Goal: Task Accomplishment & Management: Complete application form

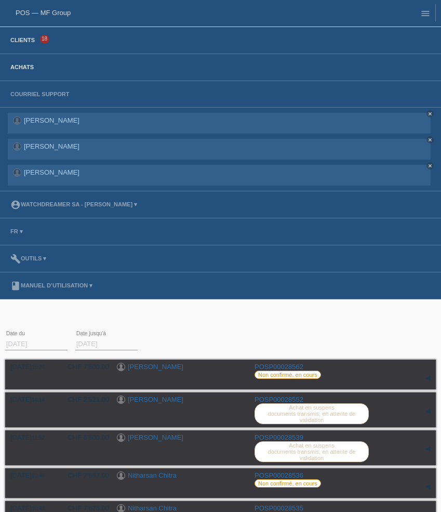
click at [31, 41] on link "Clients" at bounding box center [22, 40] width 35 height 6
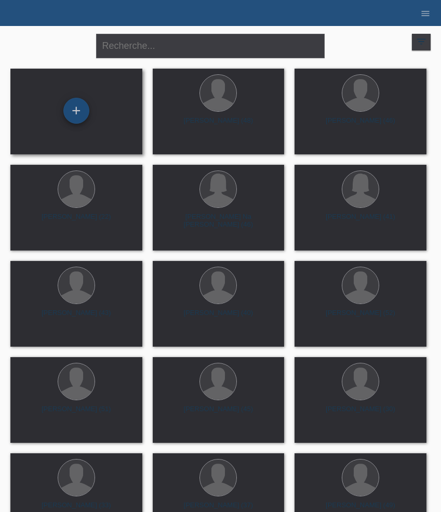
click at [78, 115] on div "+" at bounding box center [76, 111] width 26 height 26
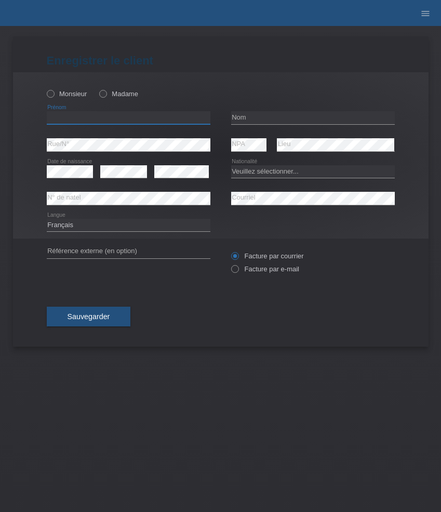
click at [92, 115] on input "text" at bounding box center [129, 117] width 164 height 13
paste input "Jürg"
type input "Jürg"
click at [73, 88] on div "Monsieur Madame" at bounding box center [129, 93] width 164 height 21
click at [68, 98] on label "Monsieur" at bounding box center [67, 94] width 41 height 8
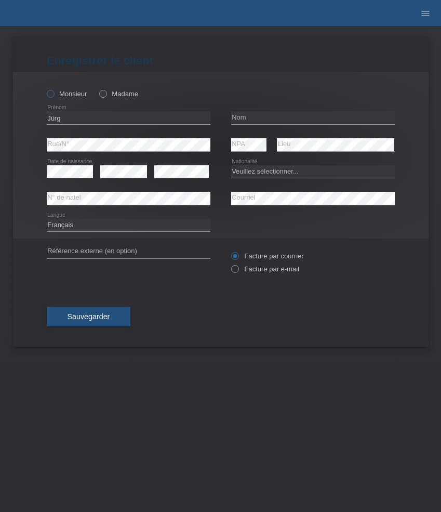
click at [54, 97] on input "Monsieur" at bounding box center [50, 93] width 7 height 7
radio input "true"
click at [246, 120] on input "text" at bounding box center [313, 117] width 164 height 13
paste input "Weber"
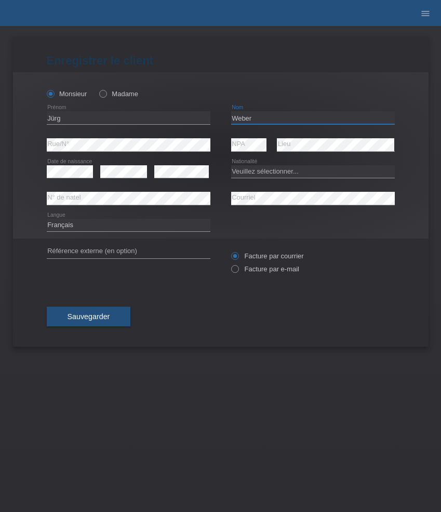
type input "Weber"
click at [253, 171] on select "Veuillez sélectionner... Suisse Allemagne Autriche Liechtenstein ------------ A…" at bounding box center [313, 171] width 164 height 12
select select "CH"
click at [231, 165] on select "Veuillez sélectionner... Suisse Allemagne Autriche Liechtenstein ------------ A…" at bounding box center [313, 171] width 164 height 12
click at [265, 271] on label "Facture par e-mail" at bounding box center [265, 269] width 68 height 8
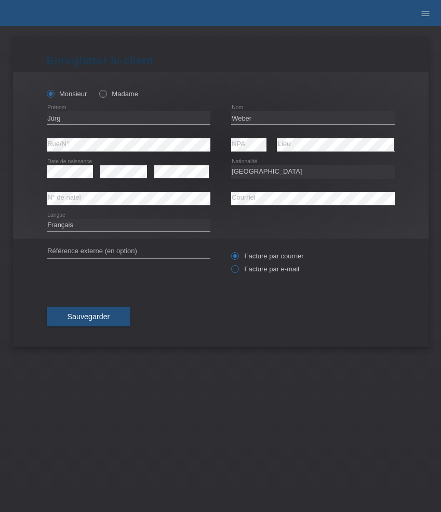
click at [238, 271] on input "Facture par e-mail" at bounding box center [234, 271] width 7 height 13
radio input "true"
click at [152, 224] on select "Deutsch Français Italiano English" at bounding box center [129, 225] width 164 height 12
select select "de"
click at [47, 219] on select "Deutsch Français Italiano English" at bounding box center [129, 225] width 164 height 12
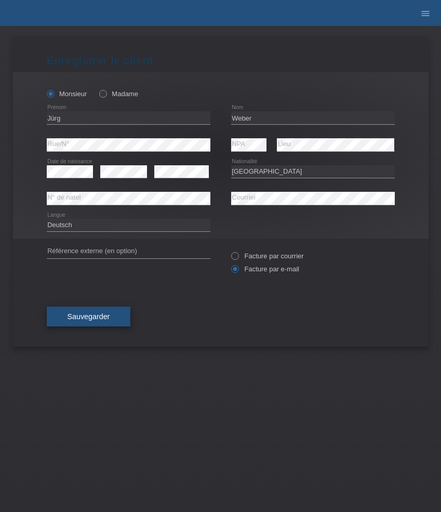
click at [95, 316] on span "Sauvegarder" at bounding box center [89, 316] width 43 height 8
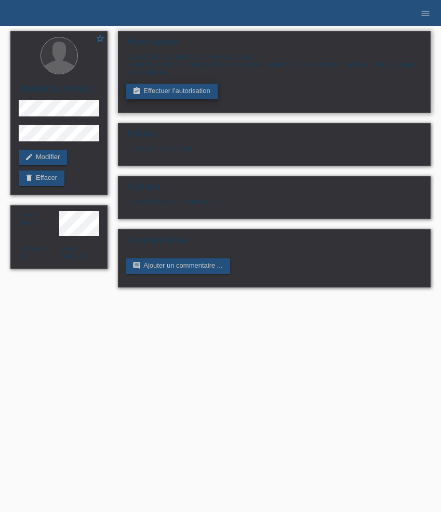
click at [178, 97] on link "assignment_turned_in Effectuer l’autorisation" at bounding box center [171, 92] width 91 height 16
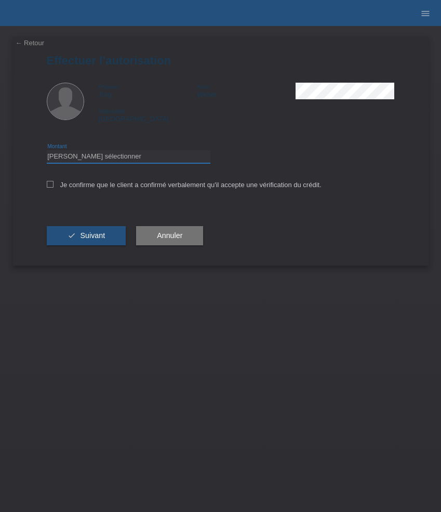
click at [146, 159] on select "Veuillez sélectionner CHF 1.00 - CHF 499.00 CHF 500.00 - CHF 1'999.00 CHF 2'000…" at bounding box center [129, 156] width 164 height 12
select select "3"
click at [47, 152] on select "Veuillez sélectionner CHF 1.00 - CHF 499.00 CHF 500.00 - CHF 1'999.00 CHF 2'000…" at bounding box center [129, 156] width 164 height 12
click at [146, 186] on label "Je confirme que le client a confirmé verbalement qu'il accepte une vérification…" at bounding box center [184, 185] width 275 height 8
click at [54, 186] on input "Je confirme que le client a confirmé verbalement qu'il accepte une vérification…" at bounding box center [50, 184] width 7 height 7
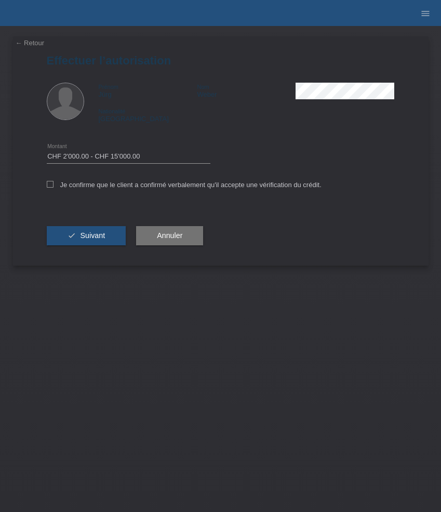
checkbox input "true"
click at [92, 249] on div "check Suivant" at bounding box center [87, 236] width 80 height 60
click at [93, 240] on span "Suivant" at bounding box center [92, 235] width 25 height 8
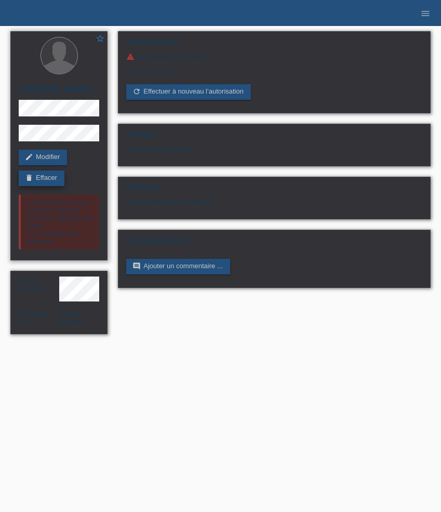
click at [42, 182] on link "delete Effacer" at bounding box center [42, 179] width 46 height 16
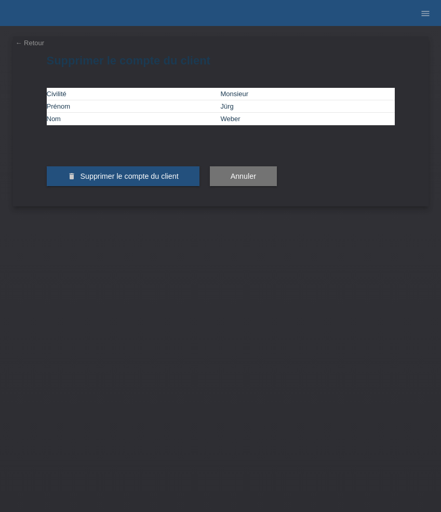
click at [138, 203] on div "delete Supprimer le compte du client" at bounding box center [123, 176] width 153 height 60
click at [138, 186] on button "delete Supprimer le compte du client" at bounding box center [123, 176] width 153 height 20
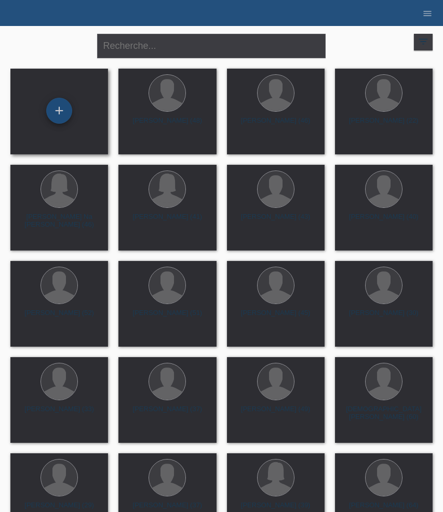
click at [64, 111] on div "+" at bounding box center [59, 111] width 26 height 26
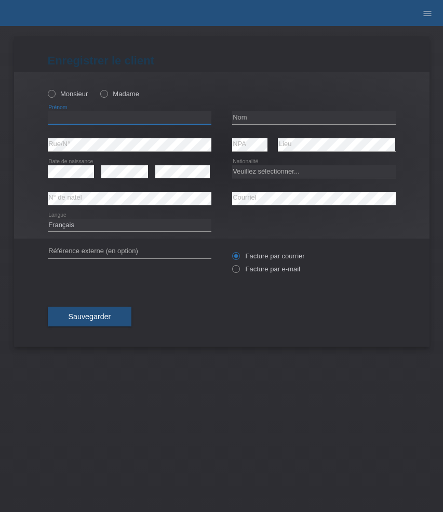
click at [101, 121] on input "text" at bounding box center [130, 117] width 164 height 13
paste input "[PERSON_NAME]"
type input "[PERSON_NAME]"
click at [68, 103] on div "Monsieur Madame" at bounding box center [130, 93] width 164 height 21
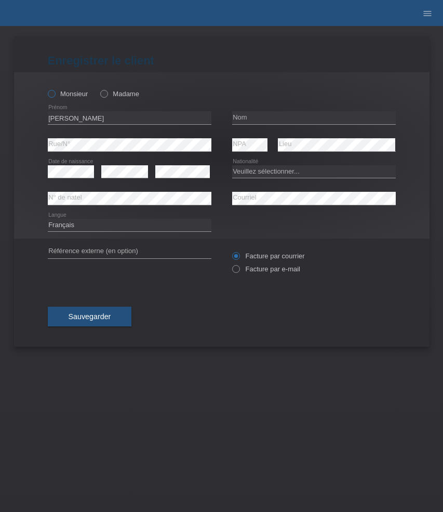
click at [68, 95] on label "Monsieur" at bounding box center [68, 94] width 41 height 8
click at [55, 95] on input "Monsieur" at bounding box center [51, 93] width 7 height 7
radio input "true"
click at [250, 116] on input "text" at bounding box center [314, 117] width 164 height 13
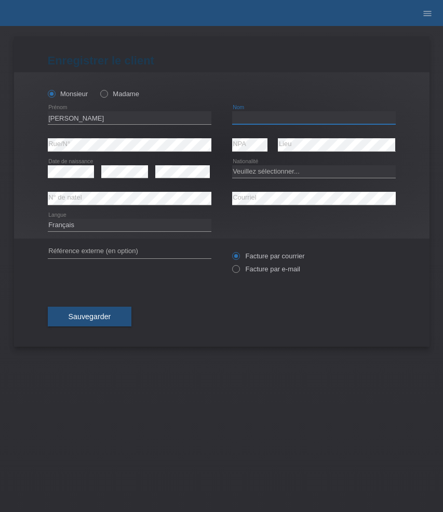
paste input "Ramalingam"
type input "Ramalingam"
click at [284, 172] on select "Veuillez sélectionner... Suisse Allemagne Autriche Liechtenstein ------------ A…" at bounding box center [314, 171] width 164 height 12
select select "CH"
click at [232, 165] on select "Veuillez sélectionner... Suisse Allemagne Autriche Liechtenstein ------------ A…" at bounding box center [314, 171] width 164 height 12
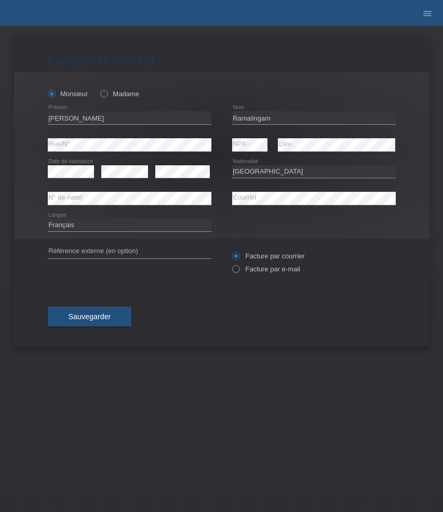
click at [255, 265] on div "Facture par courrier Facture par e-mail" at bounding box center [314, 263] width 164 height 26
click at [255, 268] on label "Facture par e-mail" at bounding box center [266, 269] width 68 height 8
click at [239, 268] on input "Facture par e-mail" at bounding box center [235, 271] width 7 height 13
radio input "true"
click at [149, 225] on select "Deutsch Français Italiano English" at bounding box center [130, 225] width 164 height 12
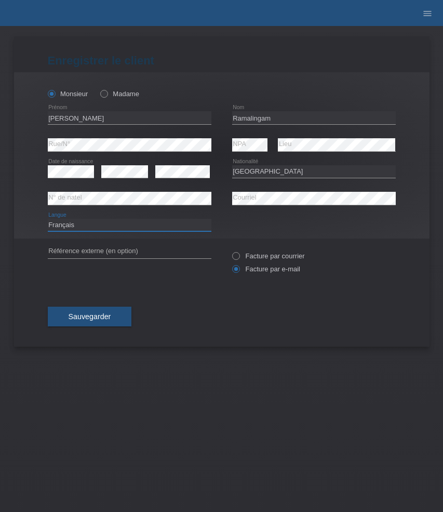
select select "de"
click at [48, 219] on select "Deutsch Français Italiano English" at bounding box center [130, 225] width 164 height 12
click at [102, 321] on span "Sauvegarder" at bounding box center [90, 316] width 43 height 8
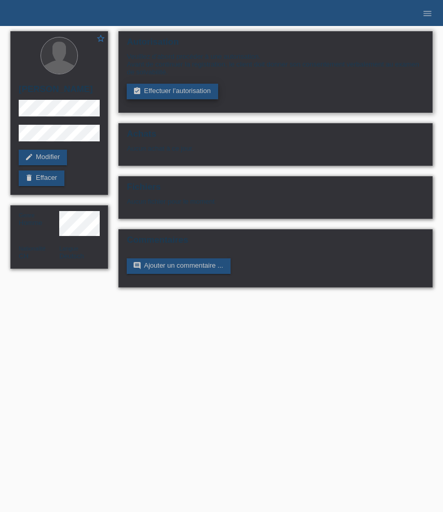
click at [157, 96] on link "assignment_turned_in Effectuer l’autorisation" at bounding box center [172, 92] width 91 height 16
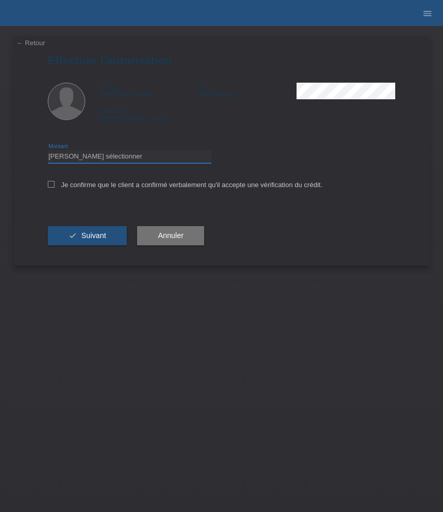
click at [135, 158] on select "Veuillez sélectionner CHF 1.00 - CHF 499.00 CHF 500.00 - CHF 1'999.00 CHF 2'000…" at bounding box center [130, 156] width 164 height 12
select select "3"
click at [48, 152] on select "Veuillez sélectionner CHF 1.00 - CHF 499.00 CHF 500.00 - CHF 1'999.00 CHF 2'000…" at bounding box center [130, 156] width 164 height 12
click at [118, 187] on label "Je confirme que le client a confirmé verbalement qu'il accepte une vérification…" at bounding box center [185, 185] width 275 height 8
click at [55, 187] on input "Je confirme que le client a confirmé verbalement qu'il accepte une vérification…" at bounding box center [51, 184] width 7 height 7
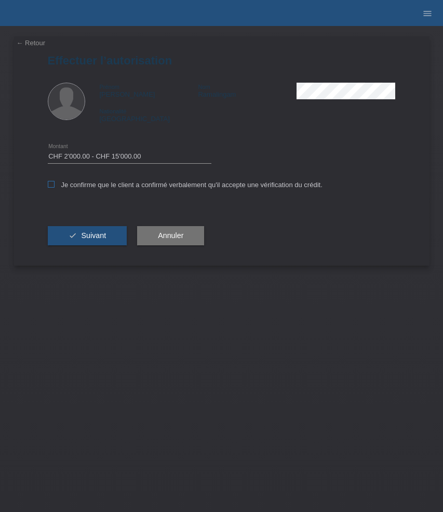
checkbox input "true"
click at [106, 233] on button "check Suivant" at bounding box center [88, 236] width 80 height 20
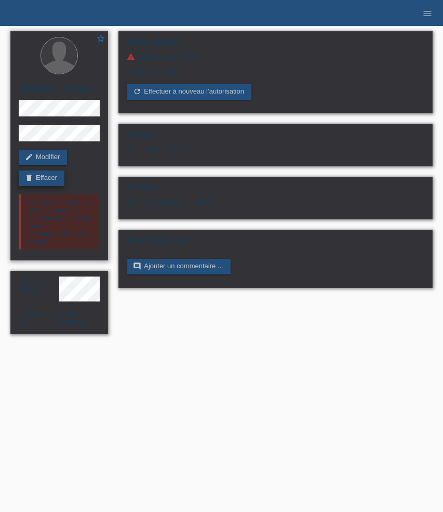
click at [52, 185] on link "delete Effacer" at bounding box center [42, 179] width 46 height 16
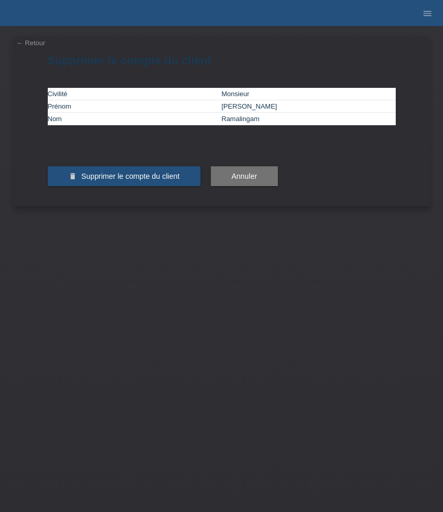
click at [89, 180] on span "Supprimer le compte du client" at bounding box center [130, 176] width 98 height 8
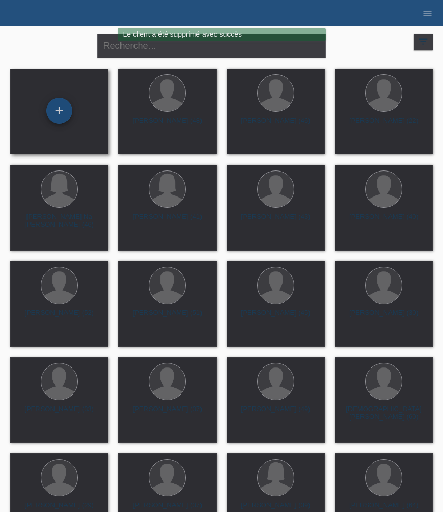
click at [57, 112] on div "+" at bounding box center [59, 111] width 26 height 26
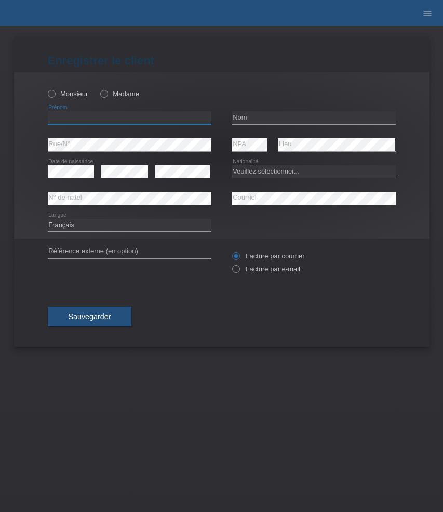
click at [81, 112] on input "text" at bounding box center [130, 117] width 164 height 13
paste input "[PERSON_NAME]"
type input "[PERSON_NAME]"
click at [76, 93] on label "Monsieur" at bounding box center [68, 94] width 41 height 8
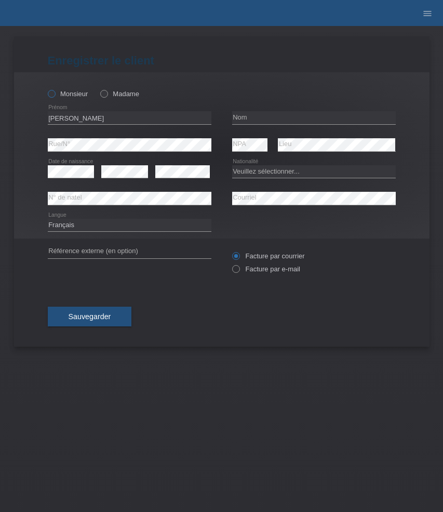
click at [55, 93] on input "Monsieur" at bounding box center [51, 93] width 7 height 7
radio input "true"
click at [253, 120] on input "text" at bounding box center [314, 117] width 164 height 13
paste input "Krco"
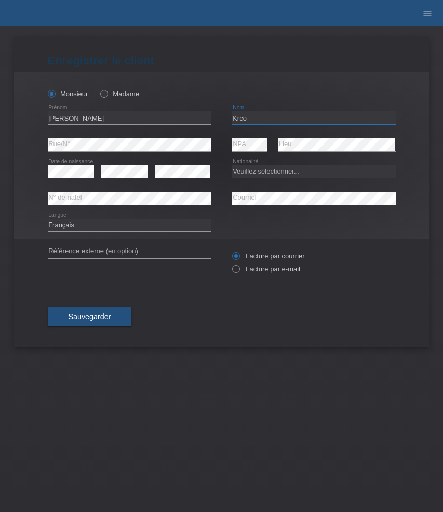
type input "Krco"
click at [138, 224] on select "Deutsch Français Italiano English" at bounding box center [130, 225] width 164 height 12
select select "de"
click at [48, 219] on select "Deutsch Français Italiano English" at bounding box center [130, 225] width 164 height 12
click at [249, 169] on select "Veuillez sélectionner... Suisse Allemagne Autriche Liechtenstein ------------ A…" at bounding box center [314, 171] width 164 height 12
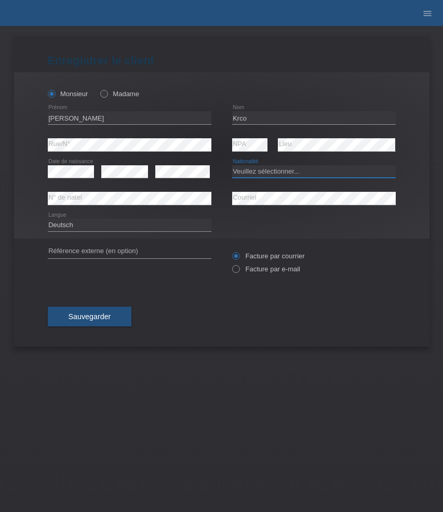
select select "DE"
click at [232, 165] on select "Veuillez sélectionner... Suisse Allemagne Autriche Liechtenstein ------------ A…" at bounding box center [314, 171] width 164 height 12
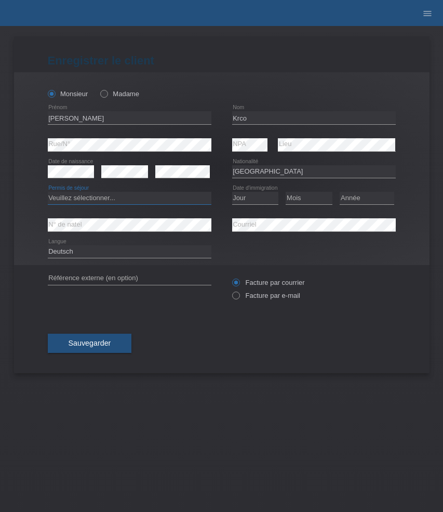
click at [124, 195] on select "Veuillez sélectionner... C B B - Statut de réfugié Autre" at bounding box center [130, 198] width 164 height 12
select select "B"
click at [48, 192] on select "Veuillez sélectionner... C B B - Statut de réfugié Autre" at bounding box center [130, 198] width 164 height 12
click at [253, 198] on select "Jour 01 02 03 04 05 06 07 08 09 10 11" at bounding box center [255, 198] width 47 height 12
select select "05"
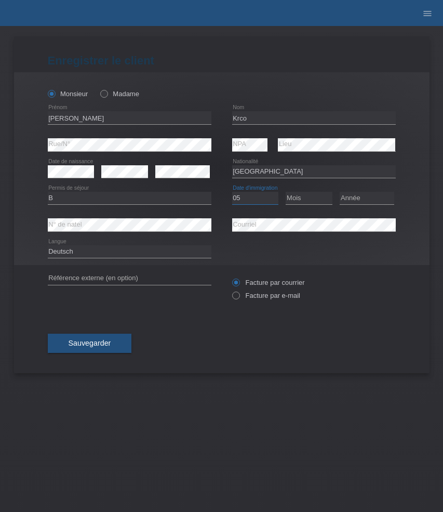
click at [232, 192] on select "Jour 01 02 03 04 05 06 07 08 09 10 11" at bounding box center [255, 198] width 47 height 12
click at [306, 202] on select "Mois 01 02 03 04 05 06 07 08 09 10 11" at bounding box center [309, 198] width 47 height 12
select select "09"
click at [286, 192] on select "Mois 01 02 03 04 05 06 07 08 09 10 11" at bounding box center [309, 198] width 47 height 12
click at [367, 200] on select "Année 2025 2024 2023 2022 2021 2020 2019 2018 2017 2016 2015 2014 2013 2012 201…" at bounding box center [367, 198] width 55 height 12
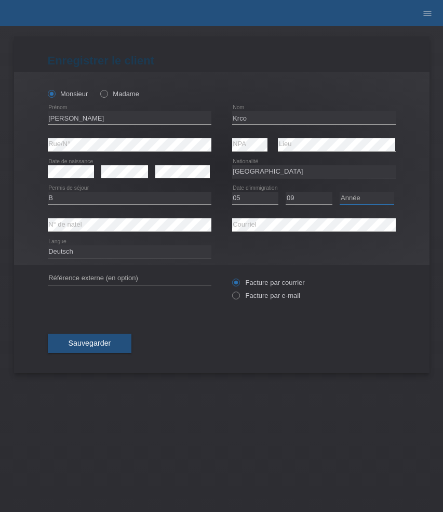
select select "2011"
click at [340, 192] on select "Année 2025 2024 2023 2022 2021 2020 2019 2018 2017 2016 2015 2014 2013 2012 201…" at bounding box center [367, 198] width 55 height 12
click at [253, 297] on label "Facture par e-mail" at bounding box center [266, 296] width 68 height 8
click at [239, 297] on input "Facture par e-mail" at bounding box center [235, 298] width 7 height 13
radio input "true"
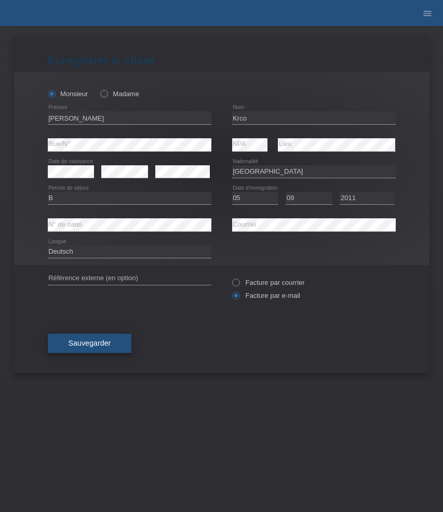
click at [122, 345] on button "Sauvegarder" at bounding box center [90, 344] width 84 height 20
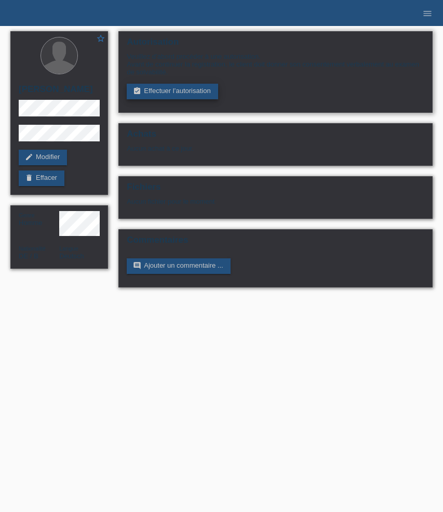
click at [190, 93] on link "assignment_turned_in Effectuer l’autorisation" at bounding box center [172, 92] width 91 height 16
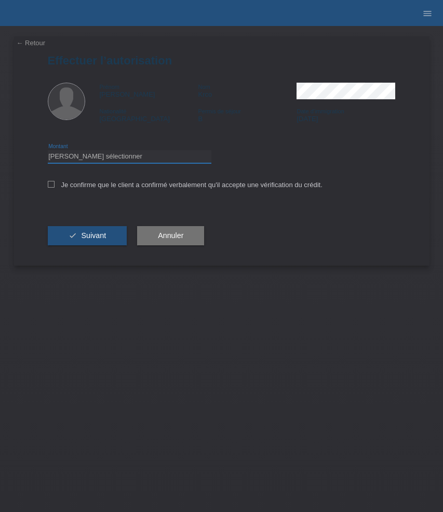
click at [161, 159] on select "Veuillez sélectionner CHF 1.00 - CHF 499.00 CHF 500.00 - CHF 1'999.00 CHF 2'000…" at bounding box center [130, 156] width 164 height 12
select select "3"
click at [48, 152] on select "Veuillez sélectionner CHF 1.00 - CHF 499.00 CHF 500.00 - CHF 1'999.00 CHF 2'000…" at bounding box center [130, 156] width 164 height 12
click at [157, 186] on label "Je confirme que le client a confirmé verbalement qu'il accepte une vérification…" at bounding box center [185, 185] width 275 height 8
click at [55, 186] on input "Je confirme que le client a confirmé verbalement qu'il accepte une vérification…" at bounding box center [51, 184] width 7 height 7
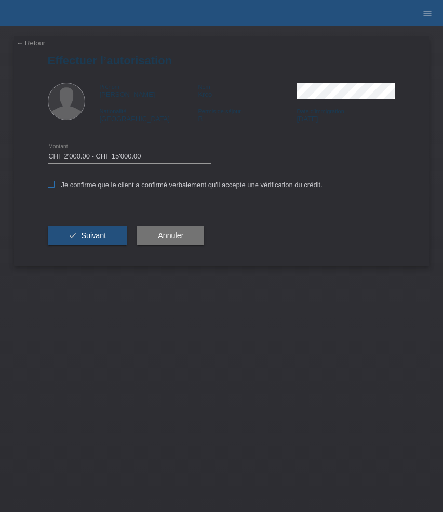
checkbox input "true"
click at [89, 236] on span "Suivant" at bounding box center [93, 235] width 25 height 8
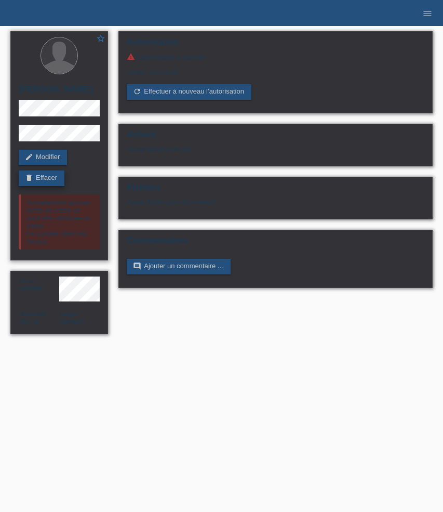
click at [41, 179] on link "delete Effacer" at bounding box center [42, 179] width 46 height 16
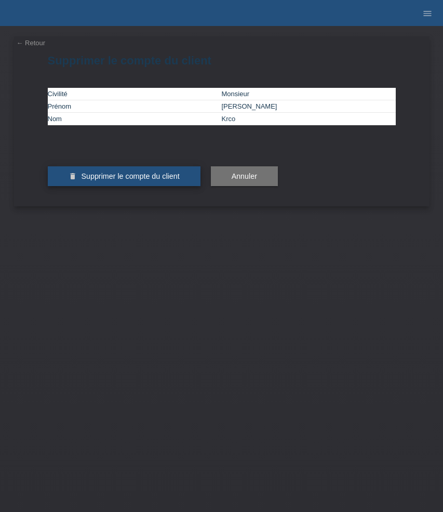
click at [108, 180] on span "Supprimer le compte du client" at bounding box center [130, 176] width 98 height 8
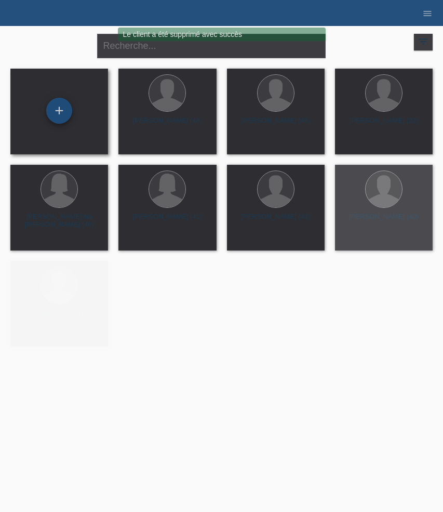
click at [64, 110] on div "+" at bounding box center [59, 111] width 26 height 26
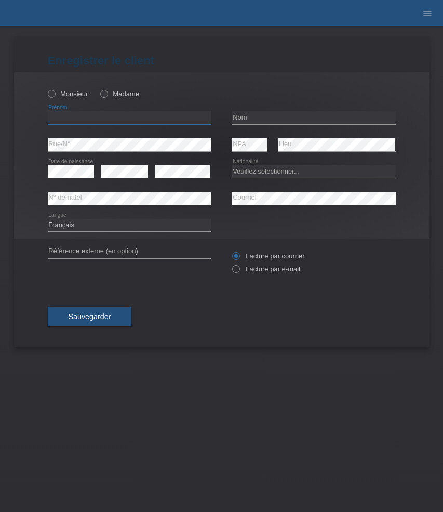
click at [125, 118] on input "text" at bounding box center [130, 117] width 164 height 13
paste input "Ibraim"
type input "Ibraim"
click at [72, 96] on label "Monsieur" at bounding box center [68, 94] width 41 height 8
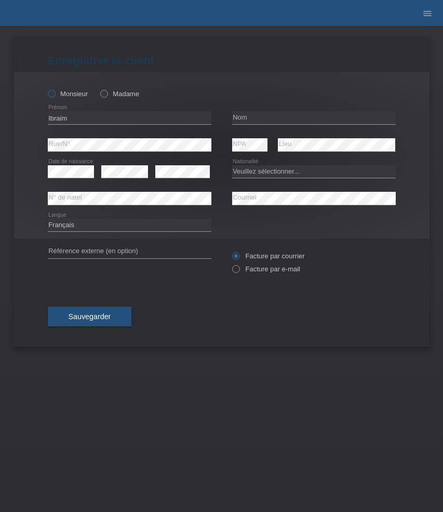
click at [55, 96] on input "Monsieur" at bounding box center [51, 93] width 7 height 7
radio input "true"
click at [275, 117] on input "text" at bounding box center [314, 117] width 164 height 13
paste input "Ibraimi"
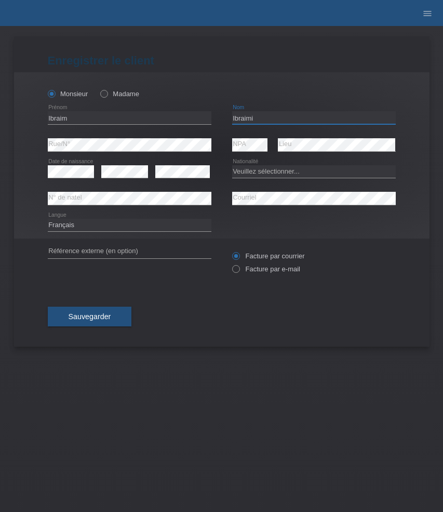
type input "Ibraimi"
click at [288, 166] on select "Veuillez sélectionner... Suisse Allemagne Autriche Liechtenstein ------------ A…" at bounding box center [314, 171] width 164 height 12
select select "XK"
click at [232, 165] on select "Veuillez sélectionner... Suisse Allemagne Autriche Liechtenstein ------------ A…" at bounding box center [314, 171] width 164 height 12
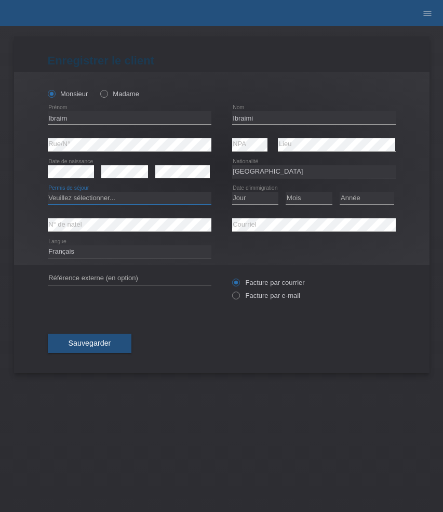
click at [128, 195] on select "Veuillez sélectionner... C B B - Statut de réfugié Autre" at bounding box center [130, 198] width 164 height 12
select select "C"
click at [48, 192] on select "Veuillez sélectionner... C B B - Statut de réfugié Autre" at bounding box center [130, 198] width 164 height 12
click at [259, 200] on select "Jour 01 02 03 04 05 06 07 08 09 10 11" at bounding box center [255, 198] width 47 height 12
select select "20"
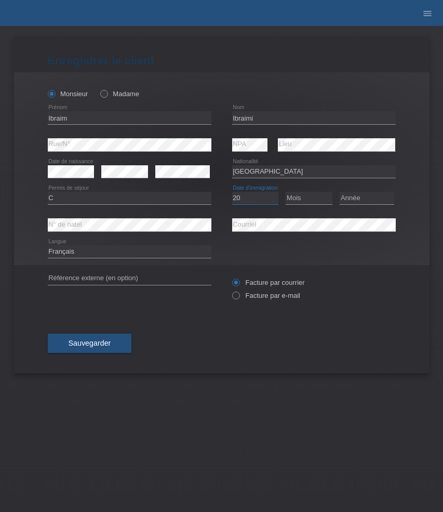
click at [232, 192] on select "Jour 01 02 03 04 05 06 07 08 09 10 11" at bounding box center [255, 198] width 47 height 12
click at [317, 202] on select "Mois 01 02 03 04 05 06 07 08 09 10 11" at bounding box center [309, 198] width 47 height 12
select select "09"
click at [286, 192] on select "Mois 01 02 03 04 05 06 07 08 09 10 11" at bounding box center [309, 198] width 47 height 12
click at [373, 202] on select "Année 2025 2024 2023 2022 2021 2020 2019 2018 2017 2016 2015 2014 2013 2012 201…" at bounding box center [367, 198] width 55 height 12
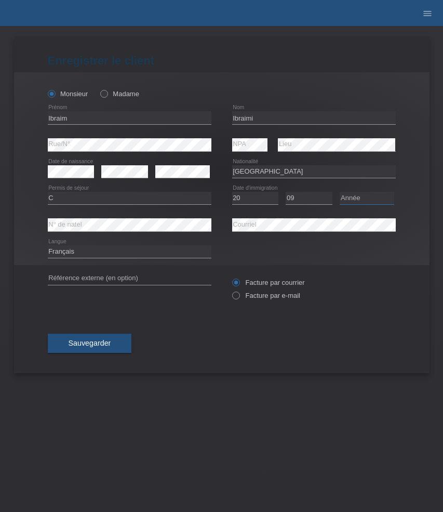
select select "2003"
click at [340, 192] on select "Année 2025 2024 2023 2022 2021 2020 2019 2018 2017 2016 2015 2014 2013 2012 201…" at bounding box center [367, 198] width 55 height 12
click at [173, 252] on select "Deutsch Français Italiano English" at bounding box center [130, 251] width 164 height 12
select select "de"
click at [48, 246] on select "Deutsch Français Italiano English" at bounding box center [130, 251] width 164 height 12
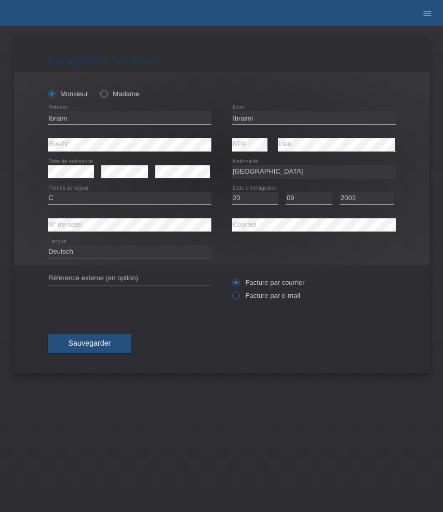
click at [257, 297] on label "Facture par e-mail" at bounding box center [266, 296] width 68 height 8
click at [239, 297] on input "Facture par e-mail" at bounding box center [235, 298] width 7 height 13
radio input "true"
click at [108, 342] on span "Sauvegarder" at bounding box center [90, 343] width 43 height 8
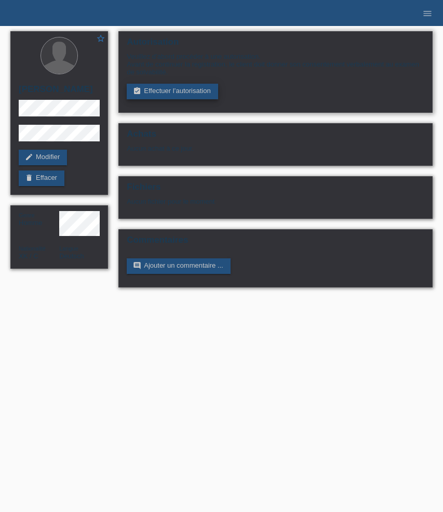
click at [160, 98] on link "assignment_turned_in Effectuer l’autorisation" at bounding box center [172, 92] width 91 height 16
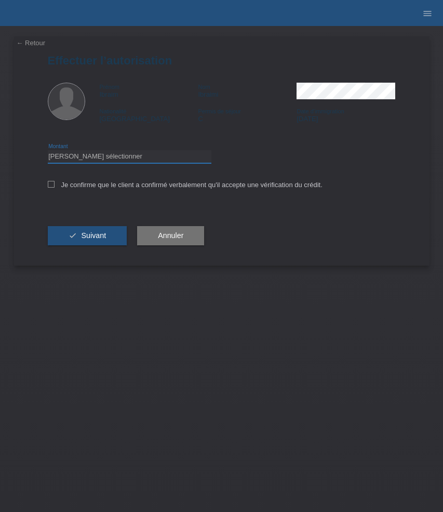
click at [132, 157] on select "Veuillez sélectionner CHF 1.00 - CHF 499.00 CHF 500.00 - CHF 1'999.00 CHF 2'000…" at bounding box center [130, 156] width 164 height 12
select select "3"
click at [48, 152] on select "Veuillez sélectionner CHF 1.00 - CHF 499.00 CHF 500.00 - CHF 1'999.00 CHF 2'000…" at bounding box center [130, 156] width 164 height 12
click at [124, 182] on label "Je confirme que le client a confirmé verbalement qu'il accepte une vérification…" at bounding box center [185, 185] width 275 height 8
click at [55, 182] on input "Je confirme que le client a confirmé verbalement qu'il accepte une vérification…" at bounding box center [51, 184] width 7 height 7
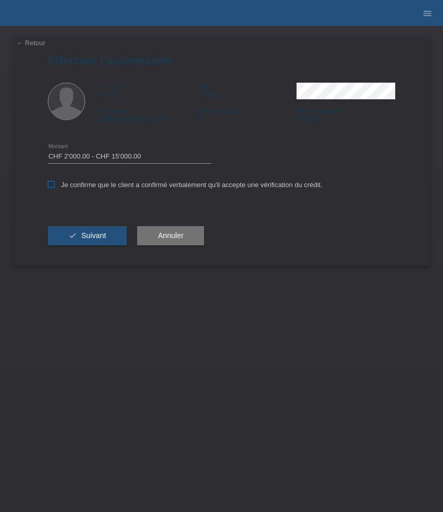
checkbox input "true"
click at [111, 231] on button "check Suivant" at bounding box center [88, 236] width 80 height 20
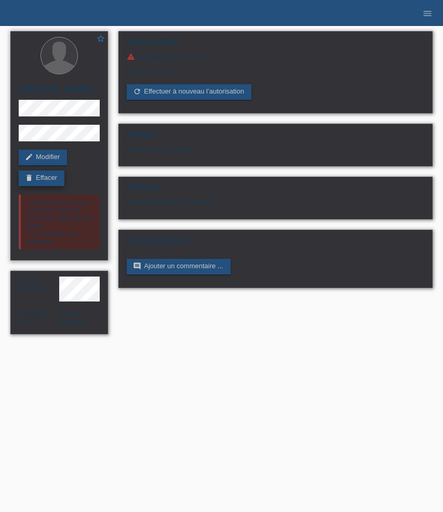
click at [59, 176] on link "delete Effacer" at bounding box center [42, 179] width 46 height 16
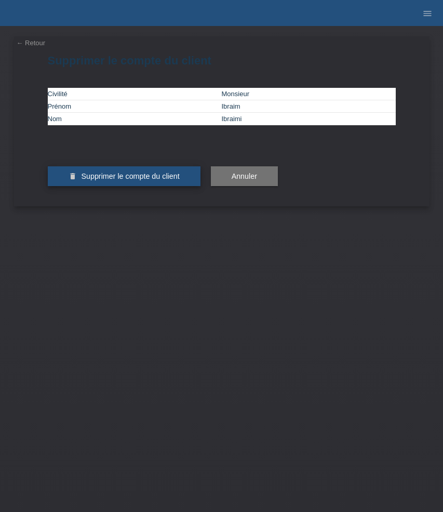
click at [116, 180] on span "Supprimer le compte du client" at bounding box center [130, 176] width 98 height 8
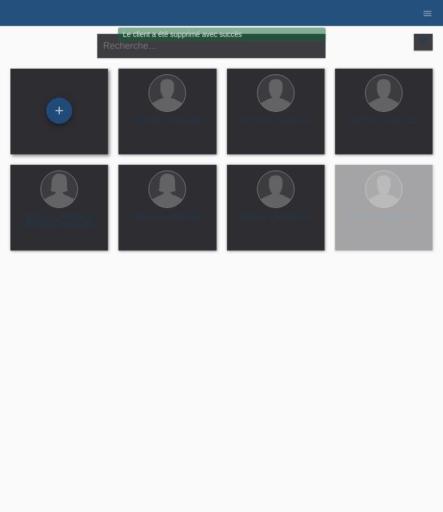
click at [66, 115] on div "+" at bounding box center [59, 111] width 26 height 26
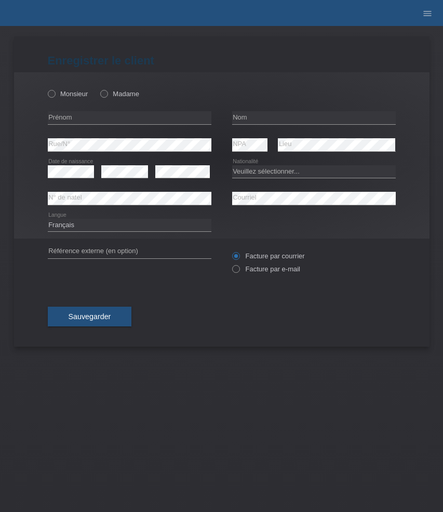
click at [114, 110] on div "error Prénom" at bounding box center [130, 118] width 164 height 27
click at [85, 121] on input "text" at bounding box center [130, 117] width 164 height 13
paste input "Joel"
type input "Joel"
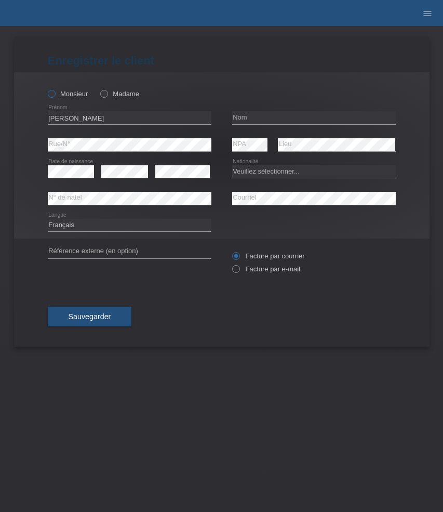
click at [73, 93] on label "Monsieur" at bounding box center [68, 94] width 41 height 8
click at [55, 93] on input "Monsieur" at bounding box center [51, 93] width 7 height 7
radio input "true"
click at [265, 121] on input "text" at bounding box center [314, 117] width 164 height 13
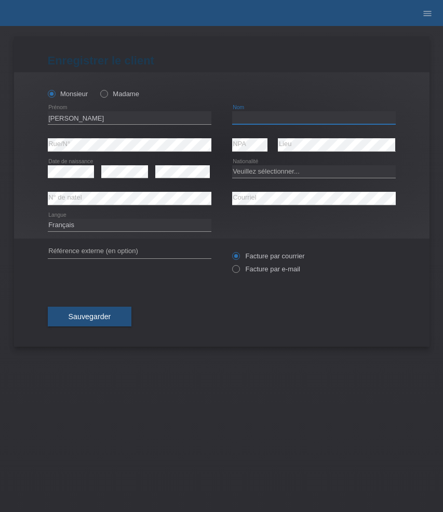
paste input "Rosser"
type input "Rosser"
click at [244, 169] on select "Veuillez sélectionner... Suisse Allemagne Autriche Liechtenstein ------------ A…" at bounding box center [314, 171] width 164 height 12
select select "CH"
click at [232, 165] on select "Veuillez sélectionner... Suisse Allemagne Autriche Liechtenstein ------------ A…" at bounding box center [314, 171] width 164 height 12
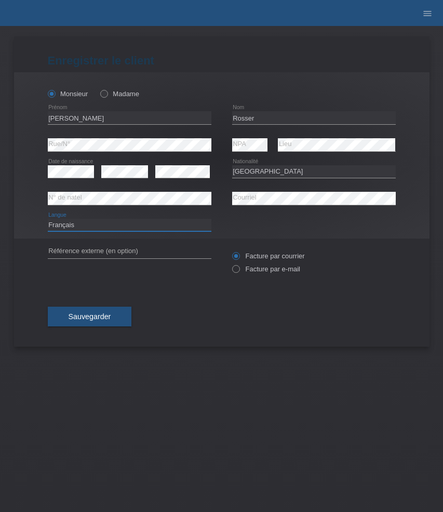
click at [163, 221] on select "Deutsch Français Italiano English" at bounding box center [130, 225] width 164 height 12
select select "de"
click at [48, 219] on select "Deutsch Français Italiano English" at bounding box center [130, 225] width 164 height 12
click at [271, 271] on label "Facture par e-mail" at bounding box center [266, 269] width 68 height 8
click at [239, 271] on input "Facture par e-mail" at bounding box center [235, 271] width 7 height 13
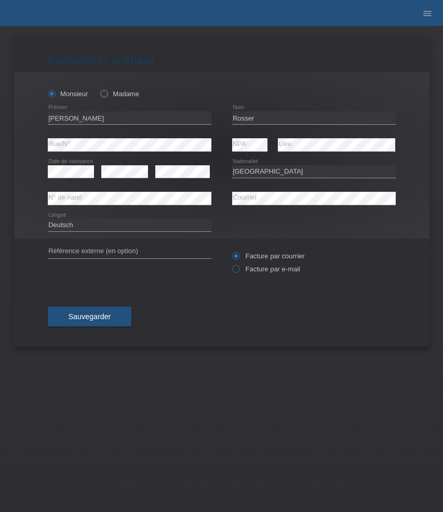
radio input "true"
click at [105, 316] on span "Sauvegarder" at bounding box center [90, 316] width 43 height 8
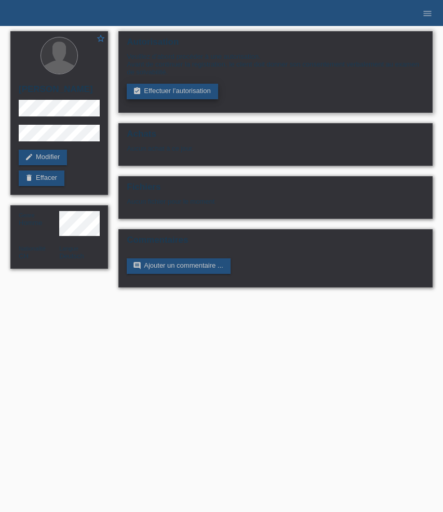
click at [158, 92] on link "assignment_turned_in Effectuer l’autorisation" at bounding box center [172, 92] width 91 height 16
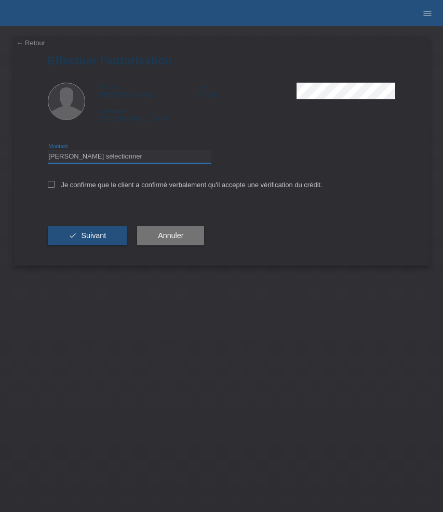
click at [160, 154] on select "Veuillez sélectionner CHF 1.00 - CHF 499.00 CHF 500.00 - CHF 1'999.00 CHF 2'000…" at bounding box center [130, 156] width 164 height 12
select select "3"
click at [48, 152] on select "Veuillez sélectionner CHF 1.00 - CHF 499.00 CHF 500.00 - CHF 1'999.00 CHF 2'000…" at bounding box center [130, 156] width 164 height 12
click at [159, 183] on label "Je confirme que le client a confirmé verbalement qu'il accepte une vérification…" at bounding box center [185, 185] width 275 height 8
click at [55, 183] on input "Je confirme que le client a confirmé verbalement qu'il accepte une vérification…" at bounding box center [51, 184] width 7 height 7
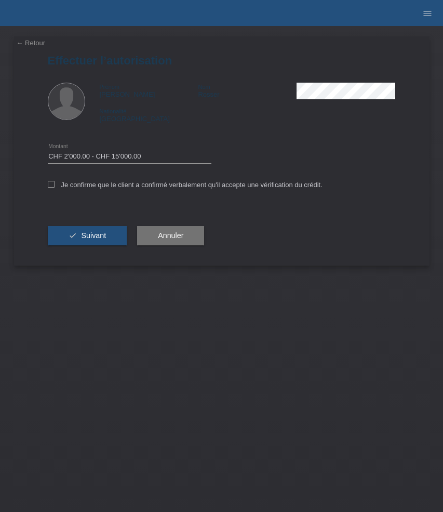
checkbox input "true"
click at [98, 234] on span "Suivant" at bounding box center [93, 235] width 25 height 8
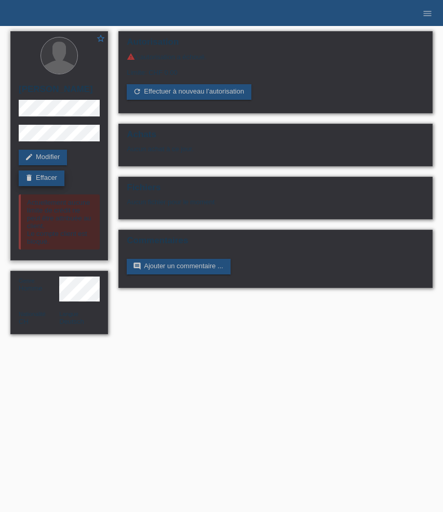
click at [49, 179] on link "delete Effacer" at bounding box center [42, 179] width 46 height 16
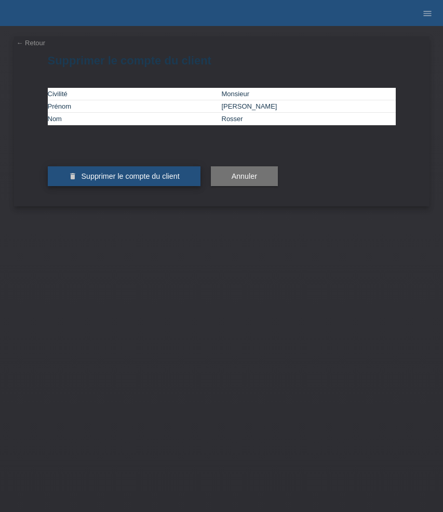
click at [168, 180] on span "Supprimer le compte du client" at bounding box center [130, 176] width 98 height 8
